Goal: Find specific page/section: Find specific page/section

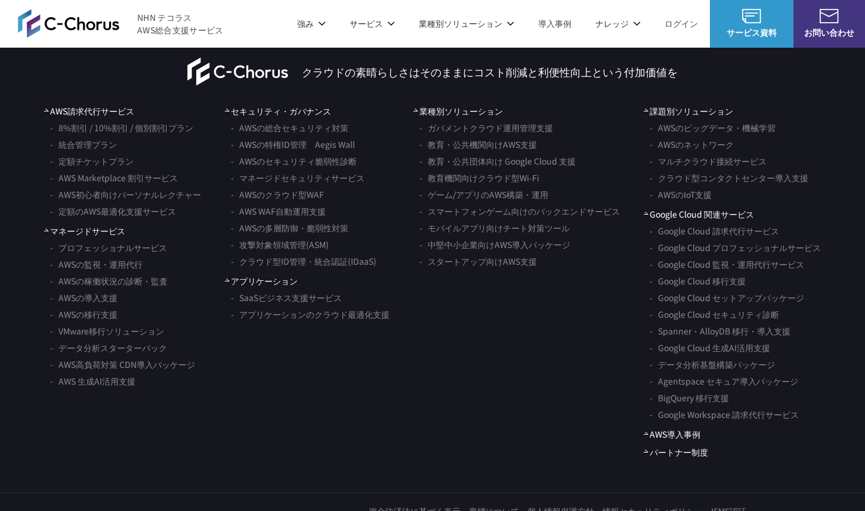
scroll to position [6950, 0]
